Goal: Register for event/course

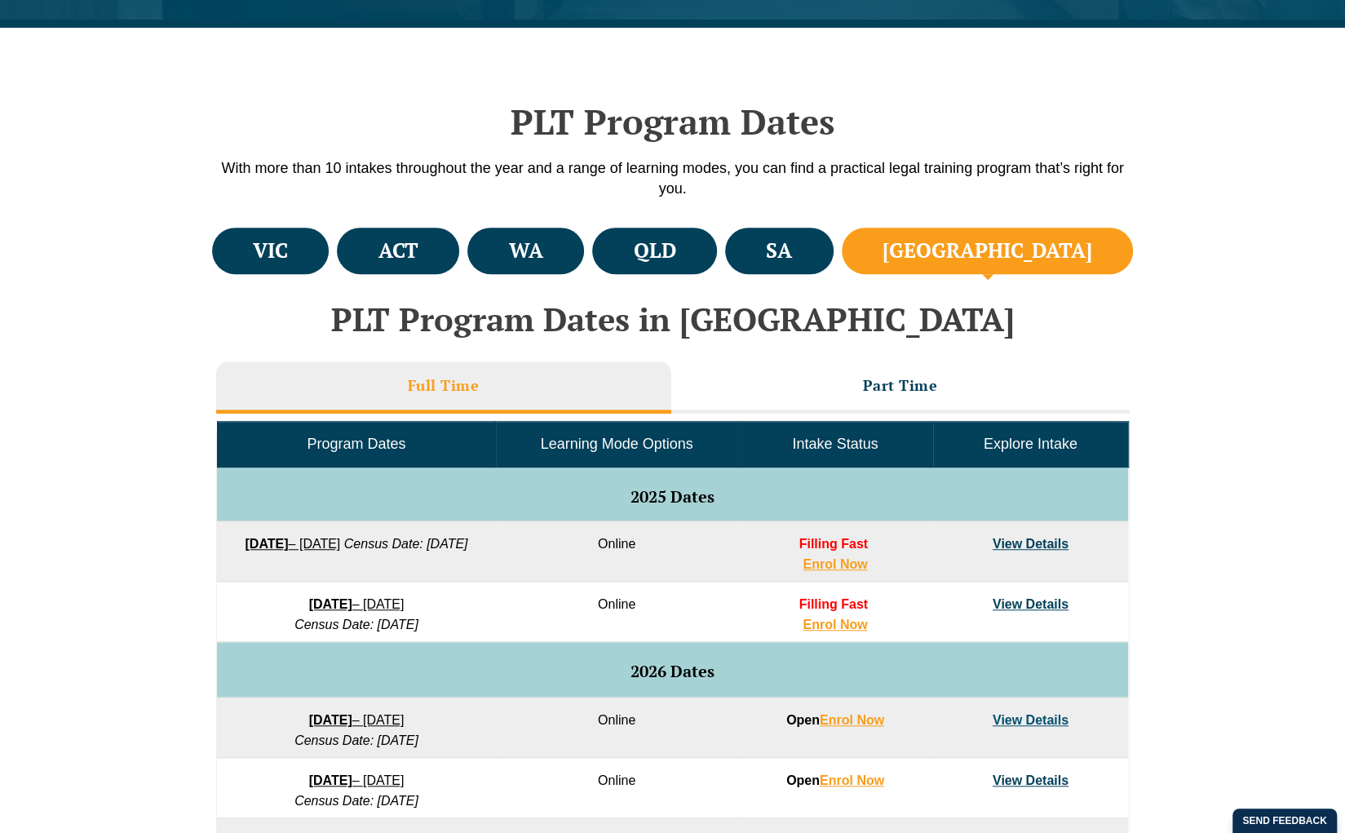
click at [1077, 721] on td "View Details" at bounding box center [1030, 727] width 195 height 60
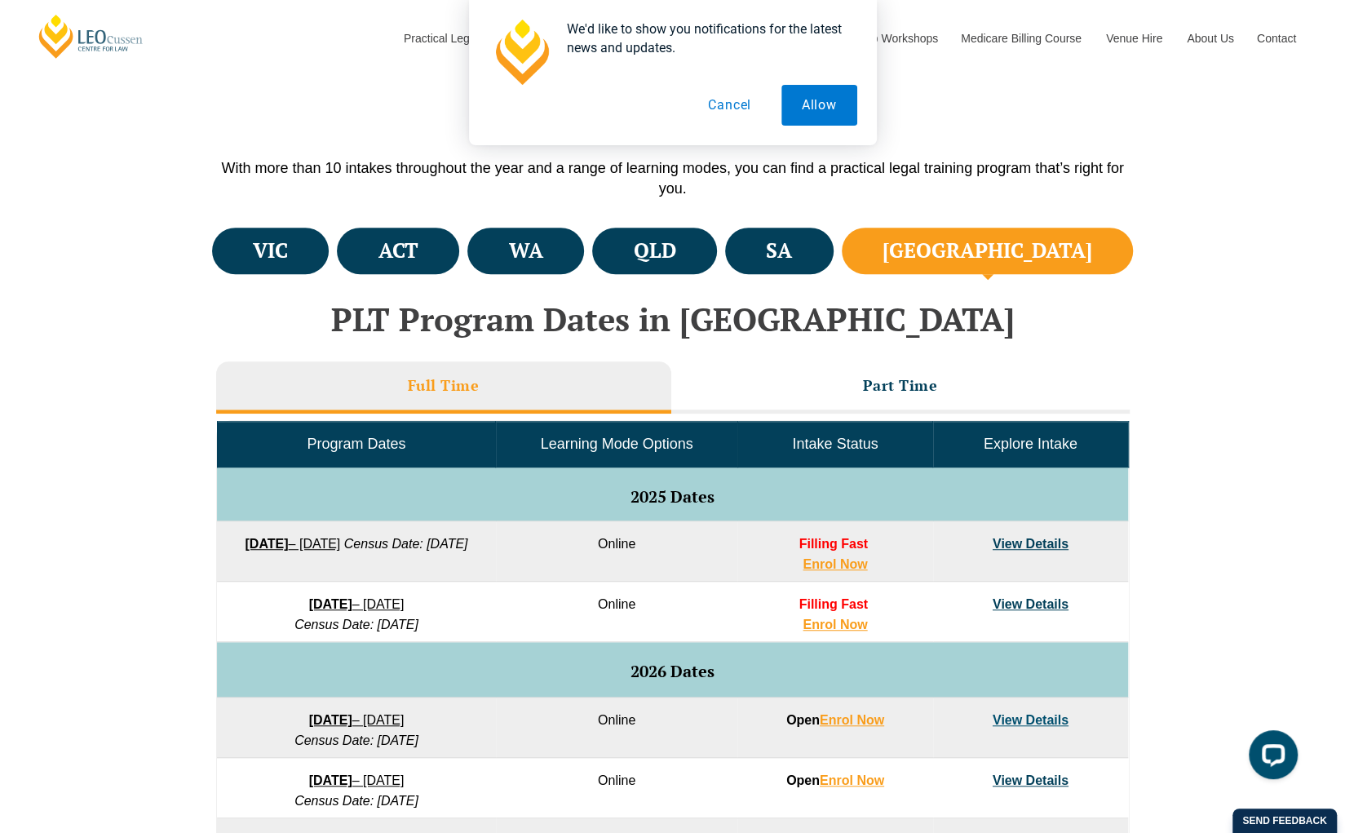
click at [1040, 546] on link "View Details" at bounding box center [1031, 544] width 76 height 14
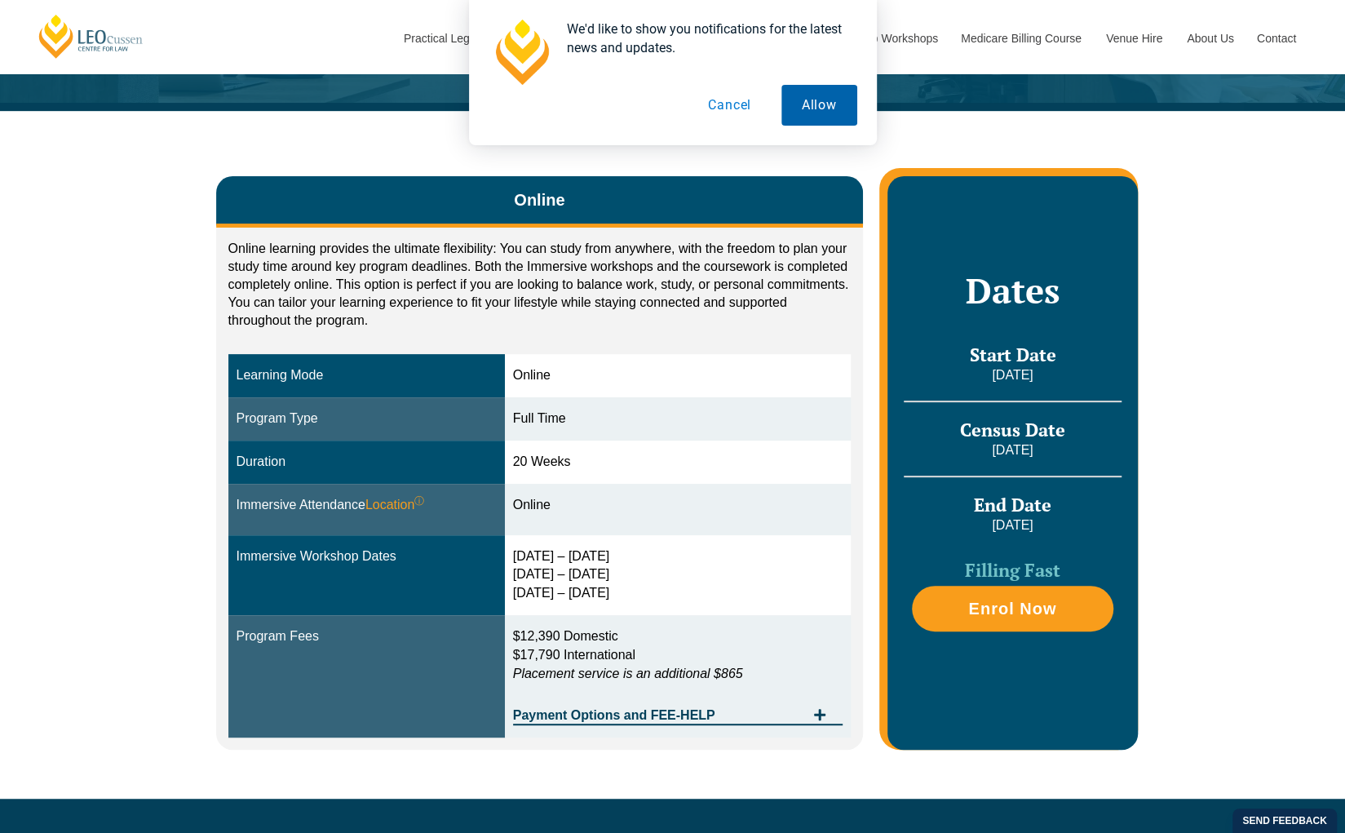
click at [825, 115] on button "Allow" at bounding box center [819, 105] width 76 height 41
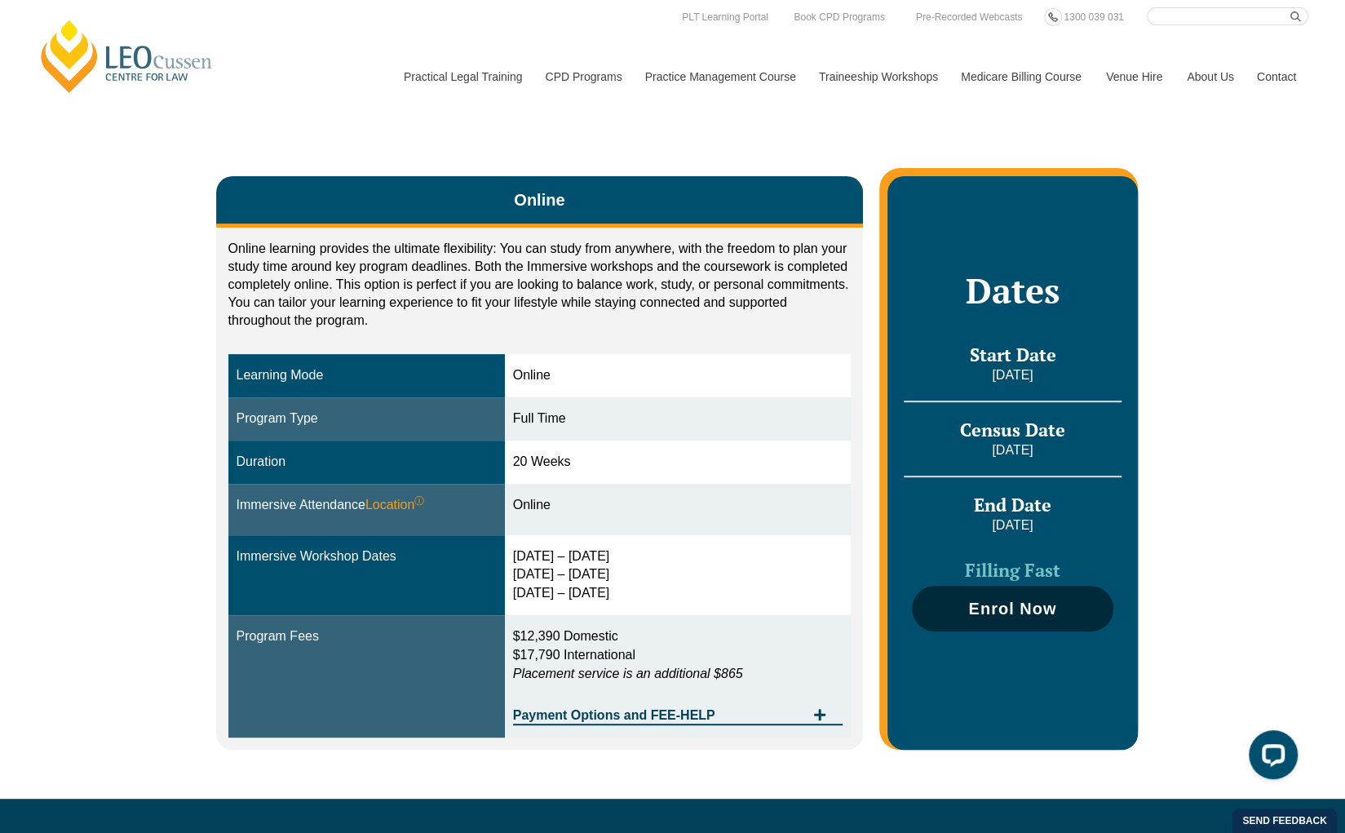
click at [984, 600] on span "Enrol Now" at bounding box center [1012, 608] width 88 height 16
